Goal: Transaction & Acquisition: Purchase product/service

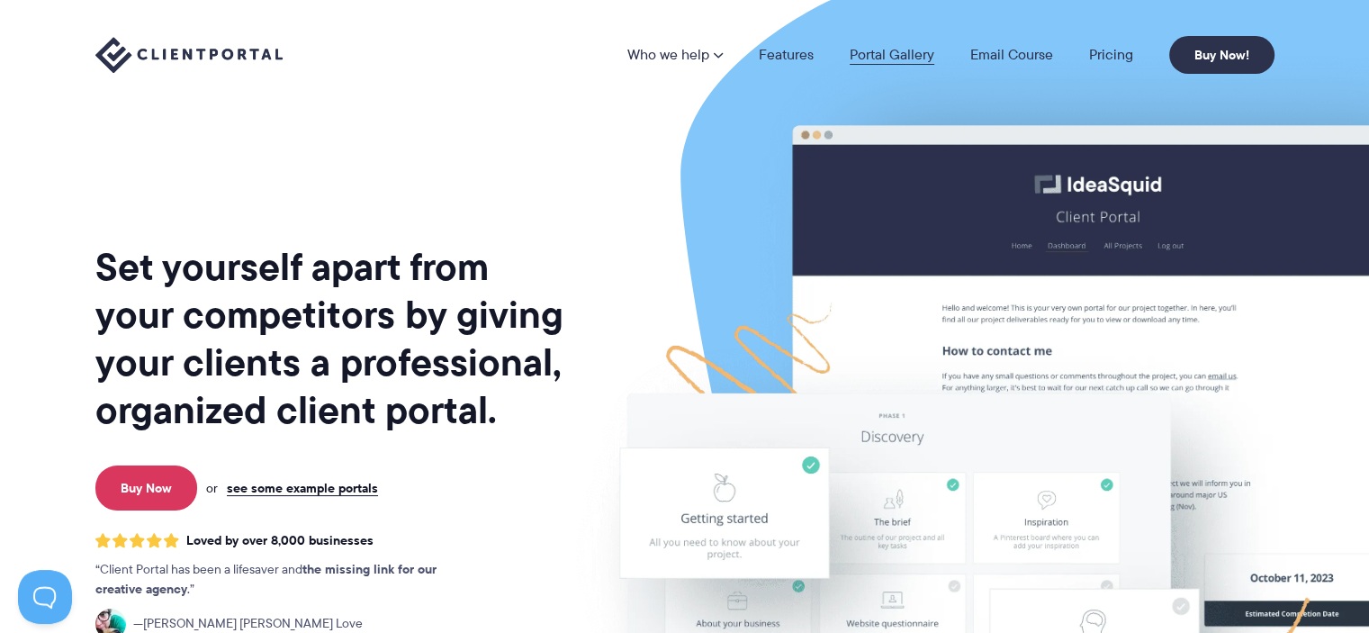
click at [890, 48] on link "Portal Gallery" at bounding box center [892, 55] width 85 height 14
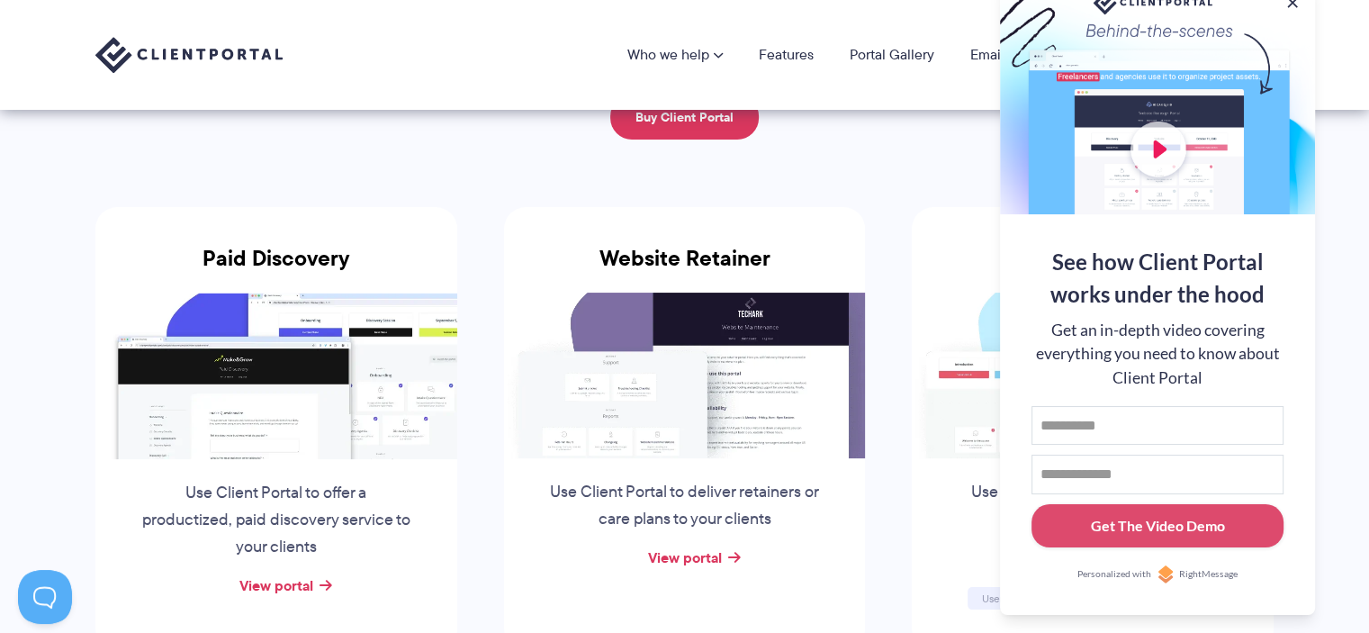
scroll to position [180, 0]
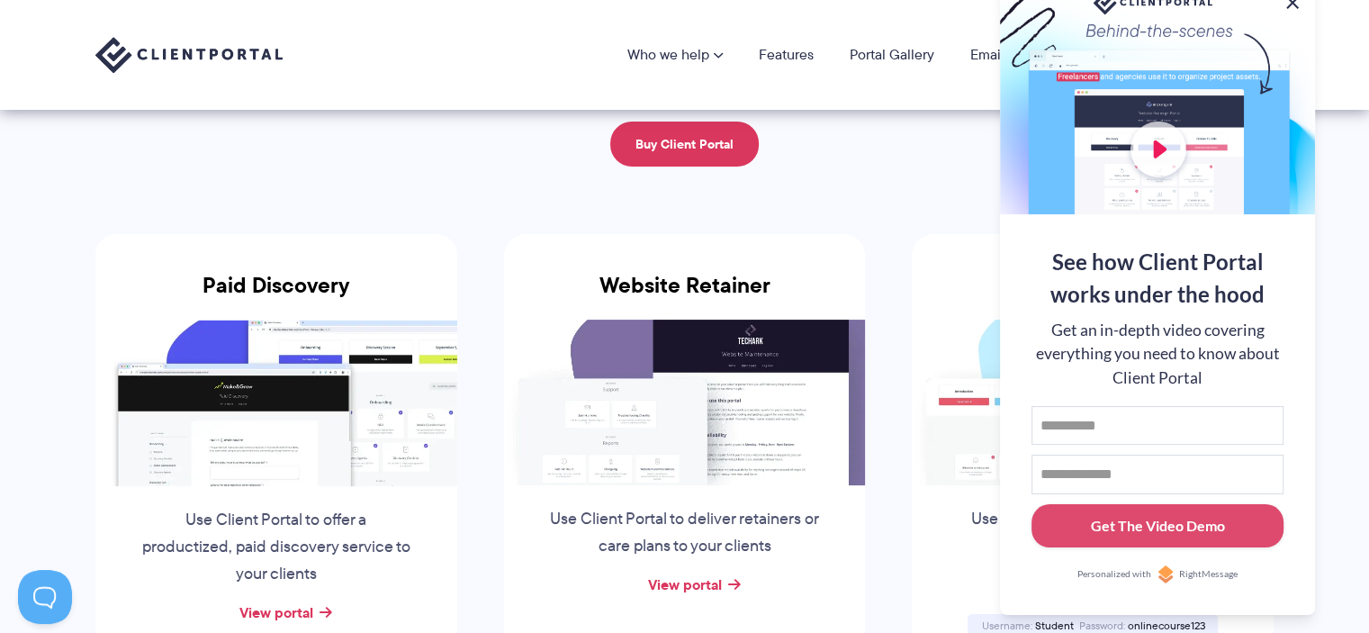
click at [1296, 3] on button at bounding box center [1293, 3] width 22 height 22
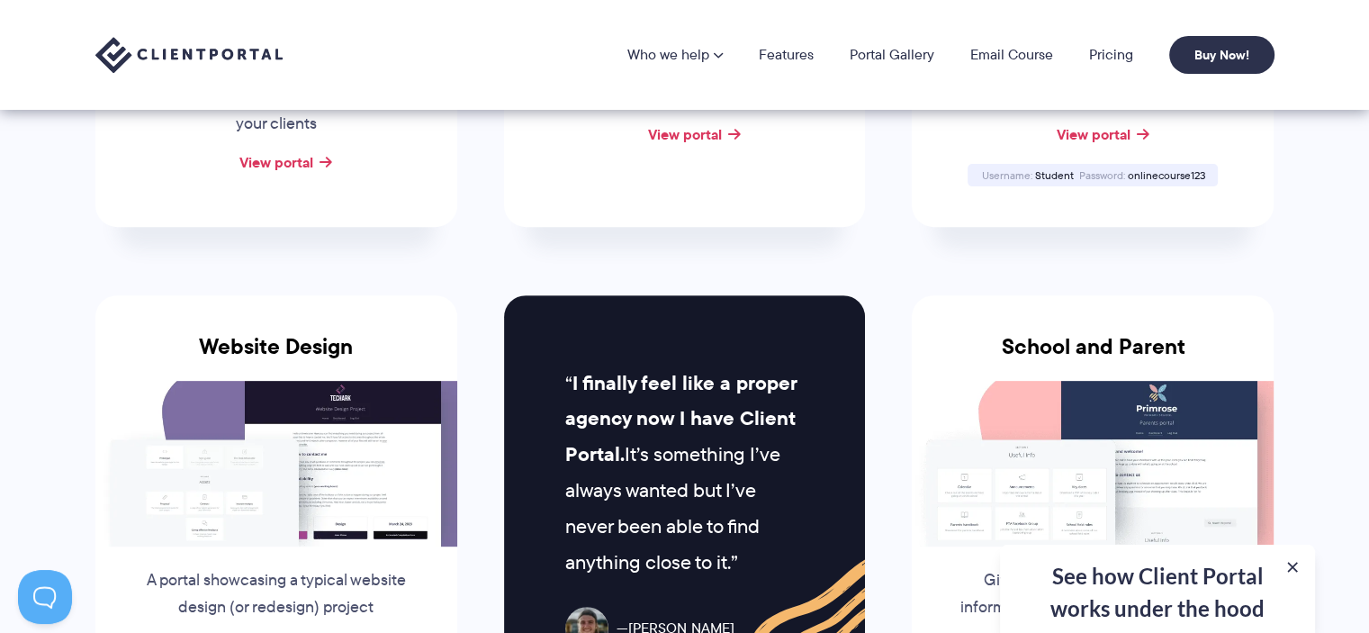
scroll to position [0, 0]
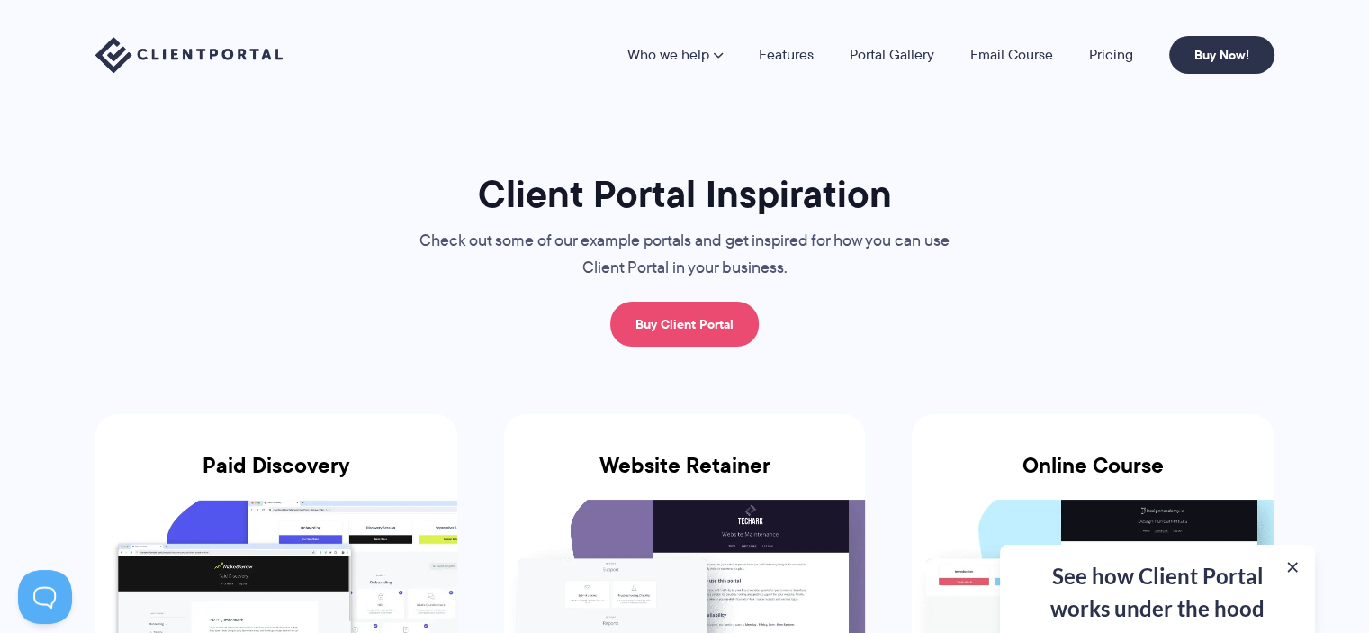
click at [665, 321] on link "Buy Client Portal" at bounding box center [684, 324] width 149 height 45
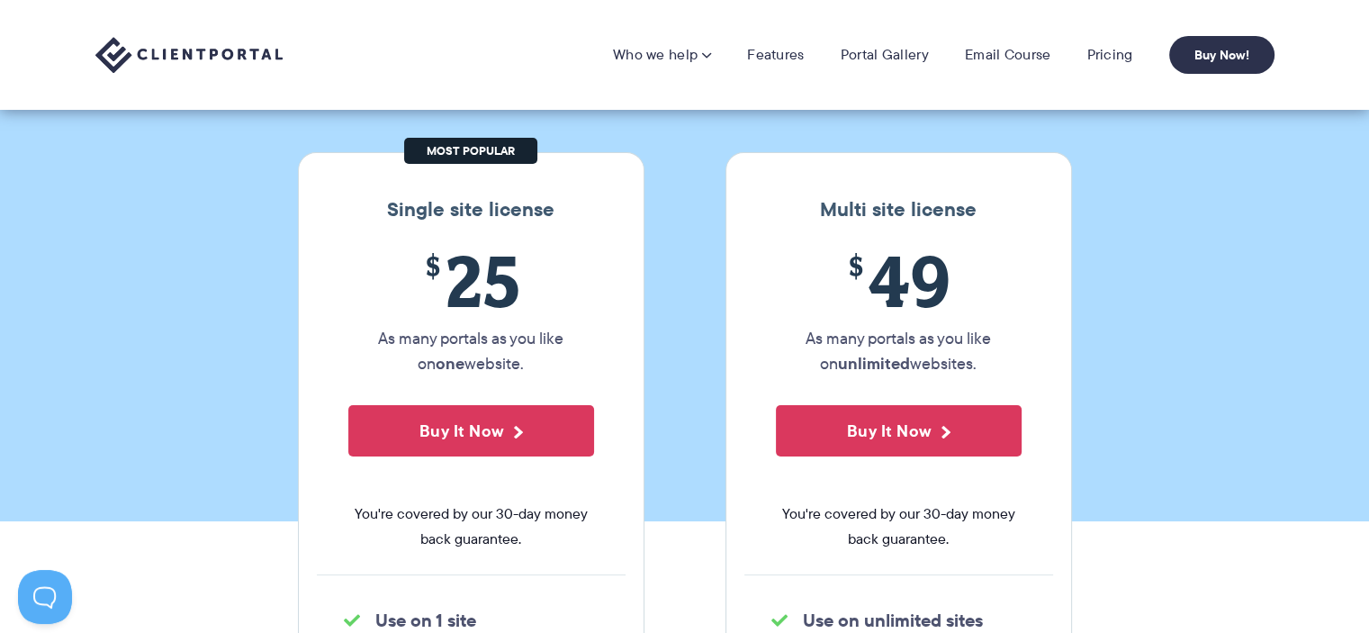
scroll to position [90, 0]
